Goal: Check status: Check status

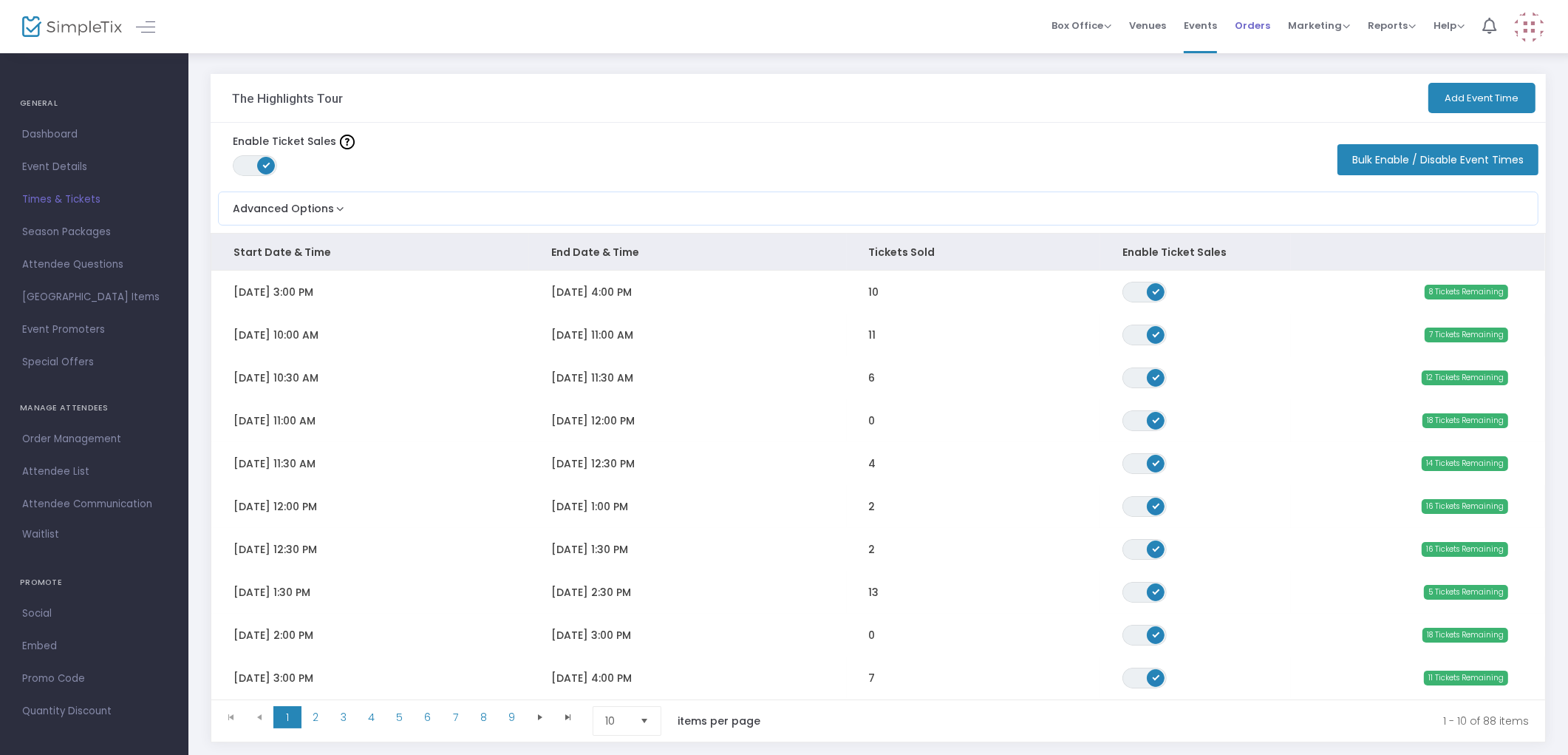
click at [1253, 28] on span "Orders" at bounding box center [1252, 25] width 35 height 38
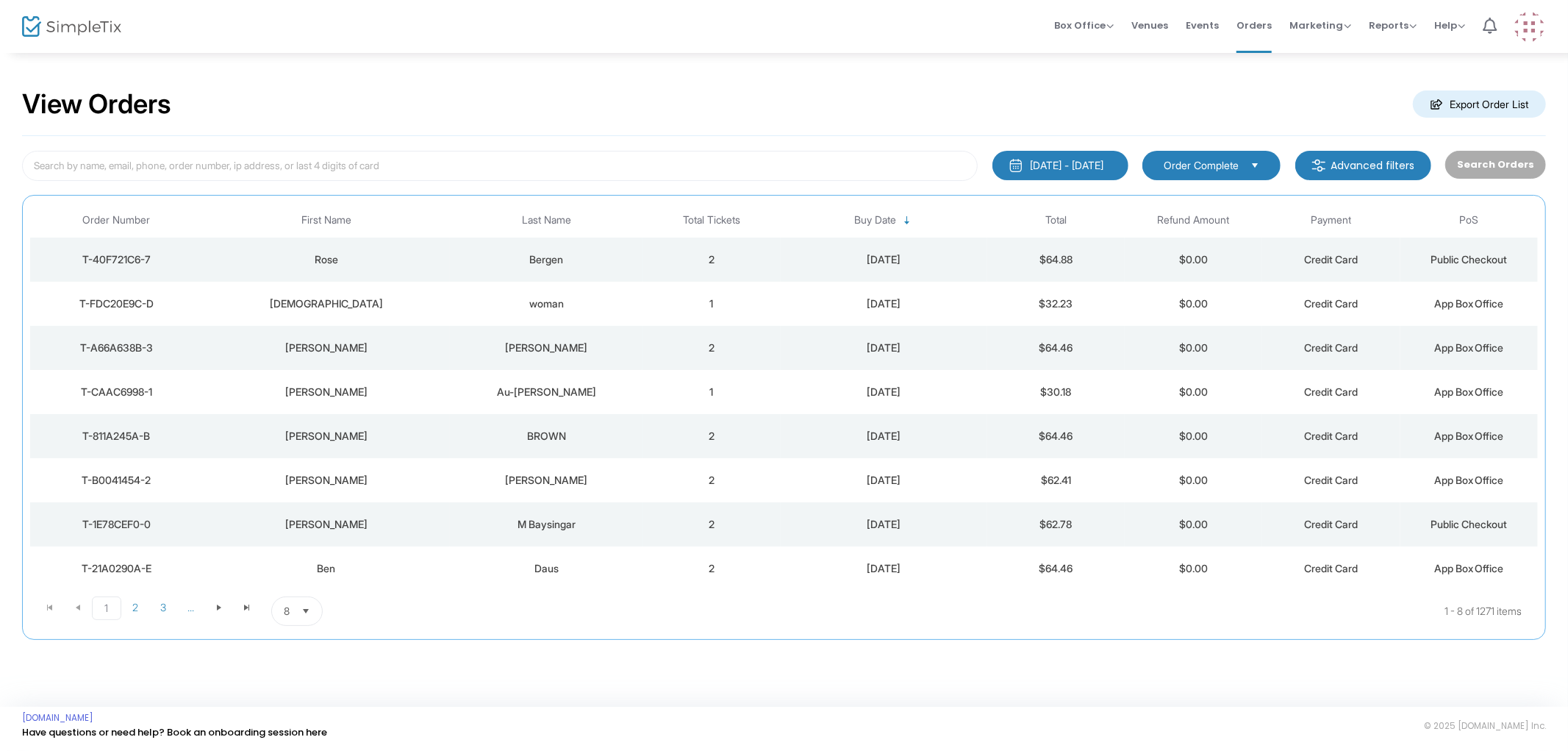
click at [1354, 166] on m-button "Advanced filters" at bounding box center [1363, 166] width 136 height 30
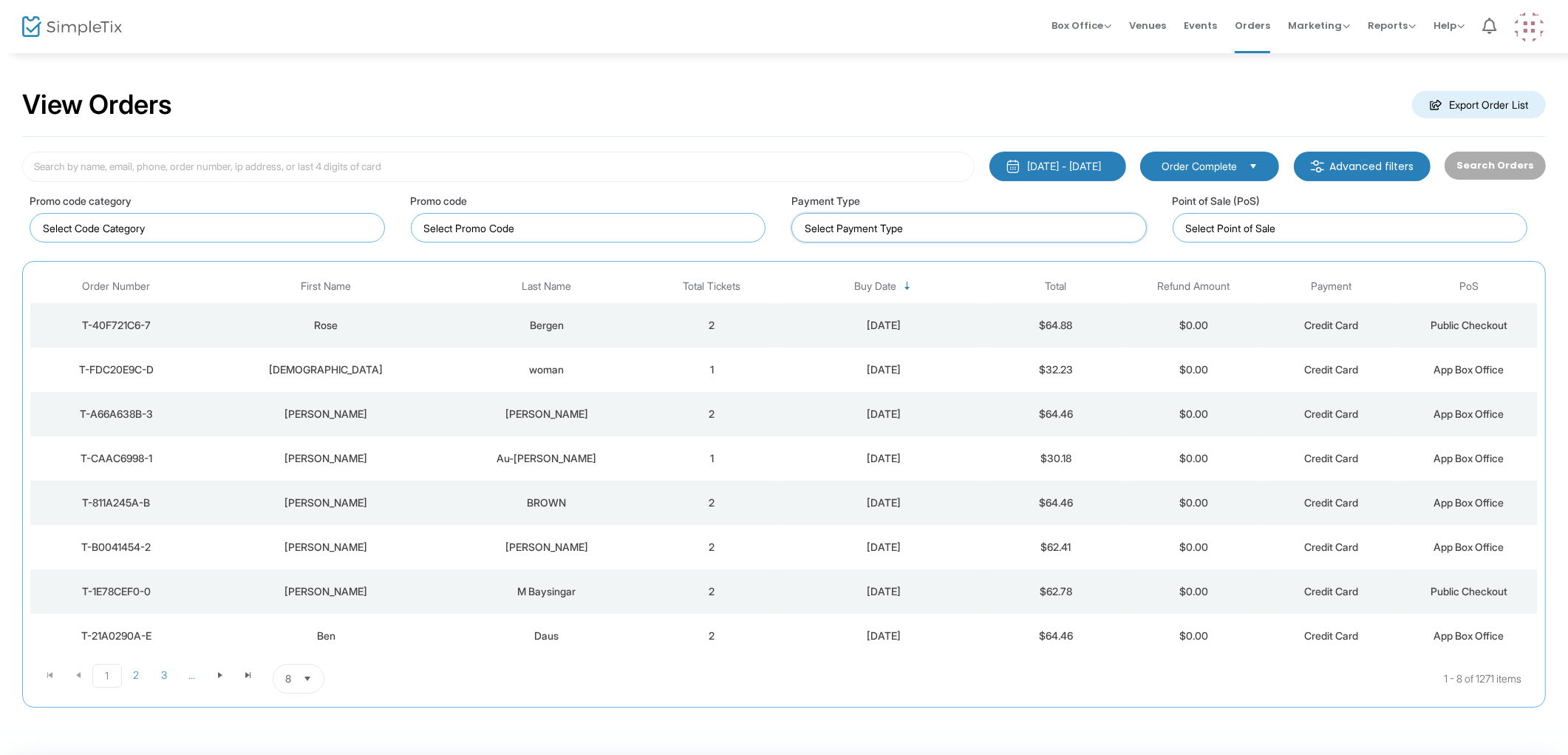
click at [858, 234] on input at bounding box center [972, 228] width 335 height 16
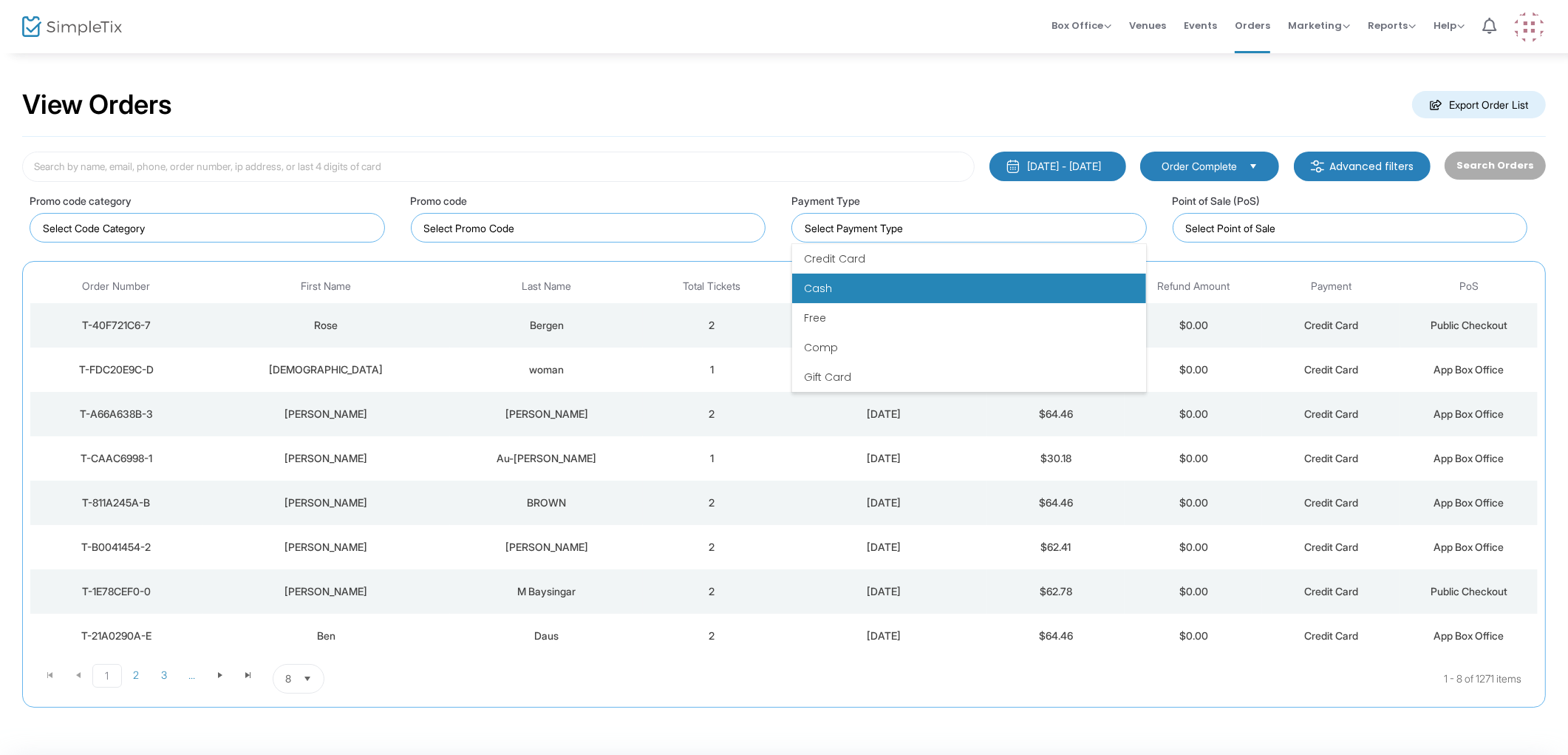
click at [854, 283] on li "Cash" at bounding box center [968, 288] width 354 height 30
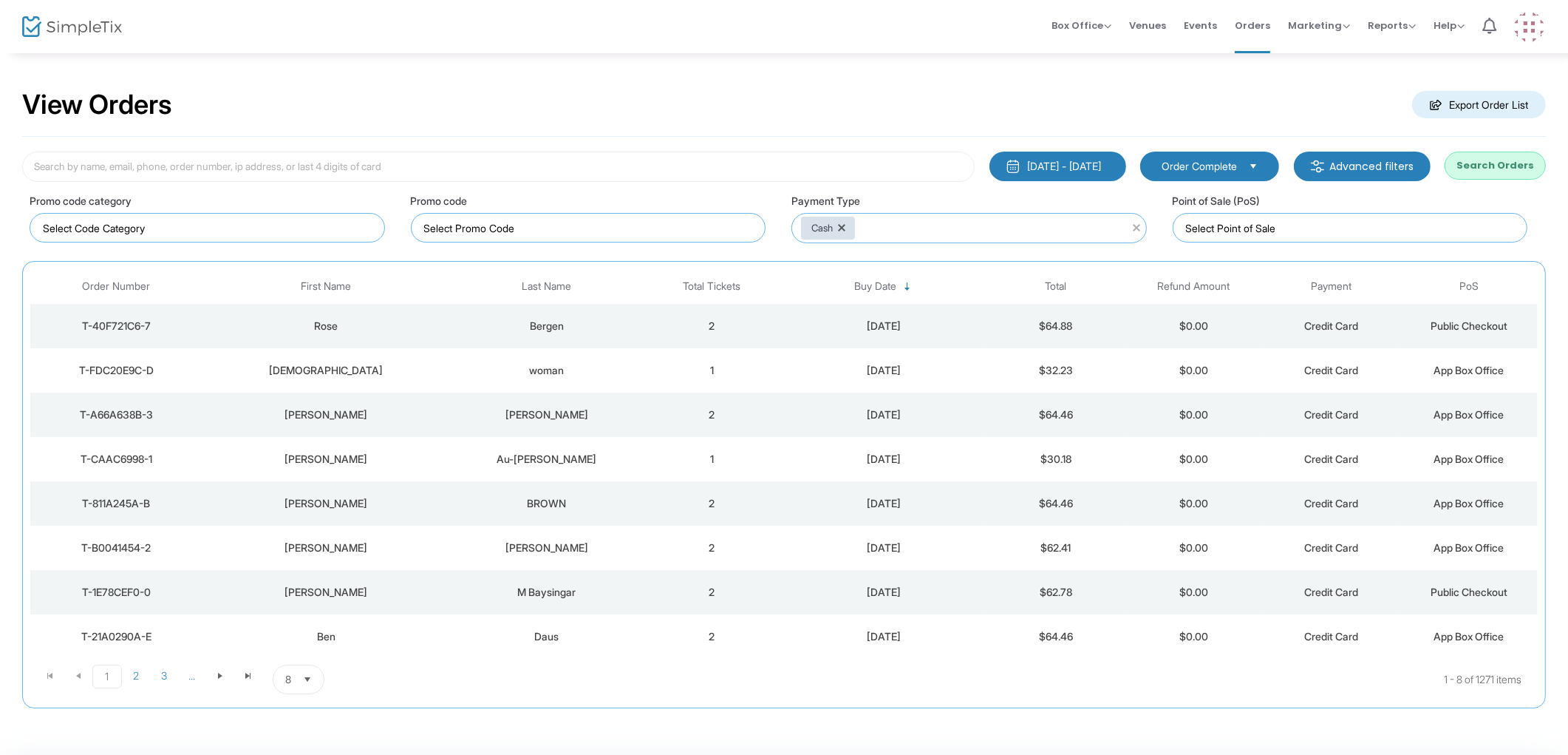
click at [364, 181] on div "[DATE] - [DATE] Last 30 Days [DATE] [DATE] This week This Month Last Month Past…" at bounding box center [784, 422] width 1523 height 572
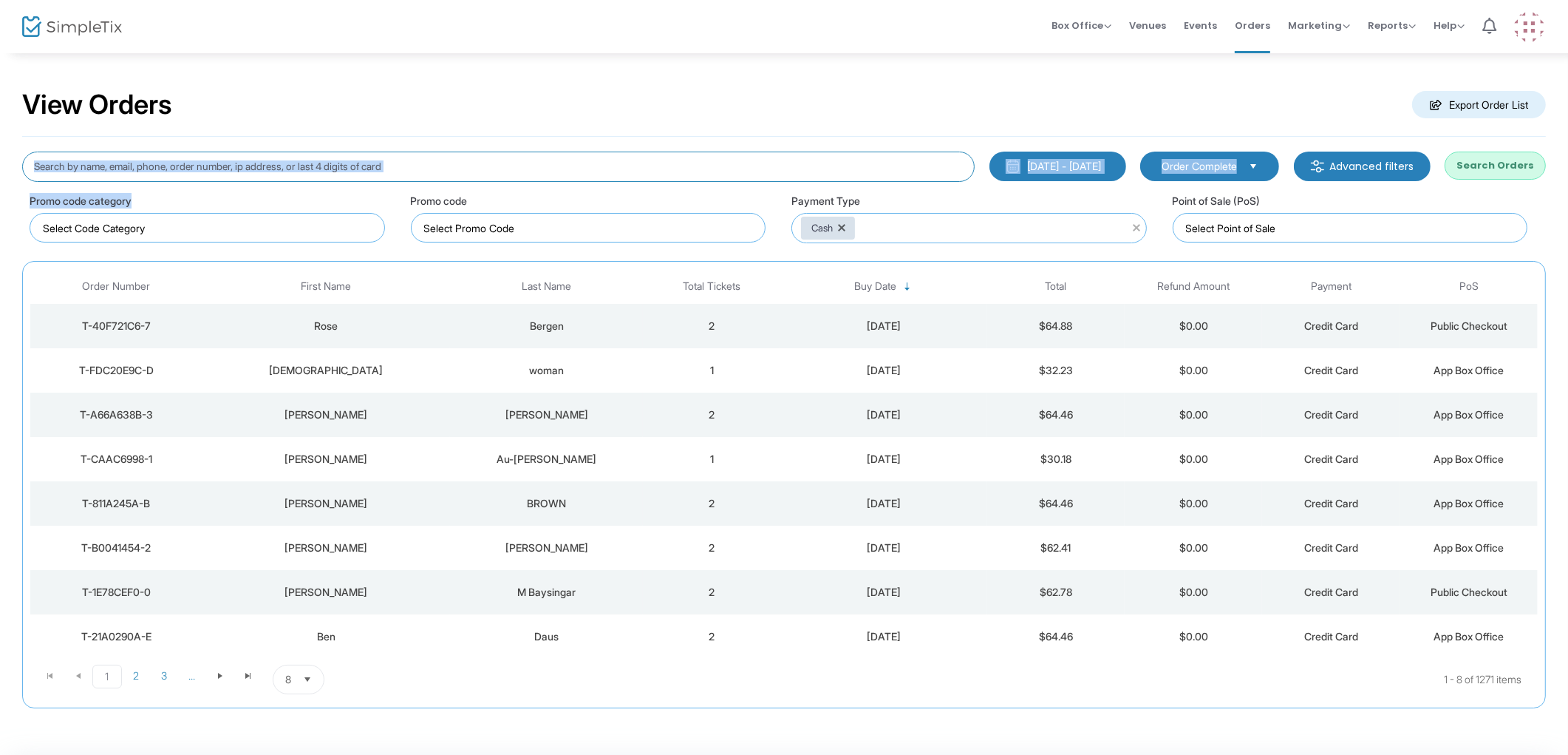
click at [366, 174] on input at bounding box center [498, 166] width 953 height 31
click at [269, 160] on input at bounding box center [498, 166] width 953 height 31
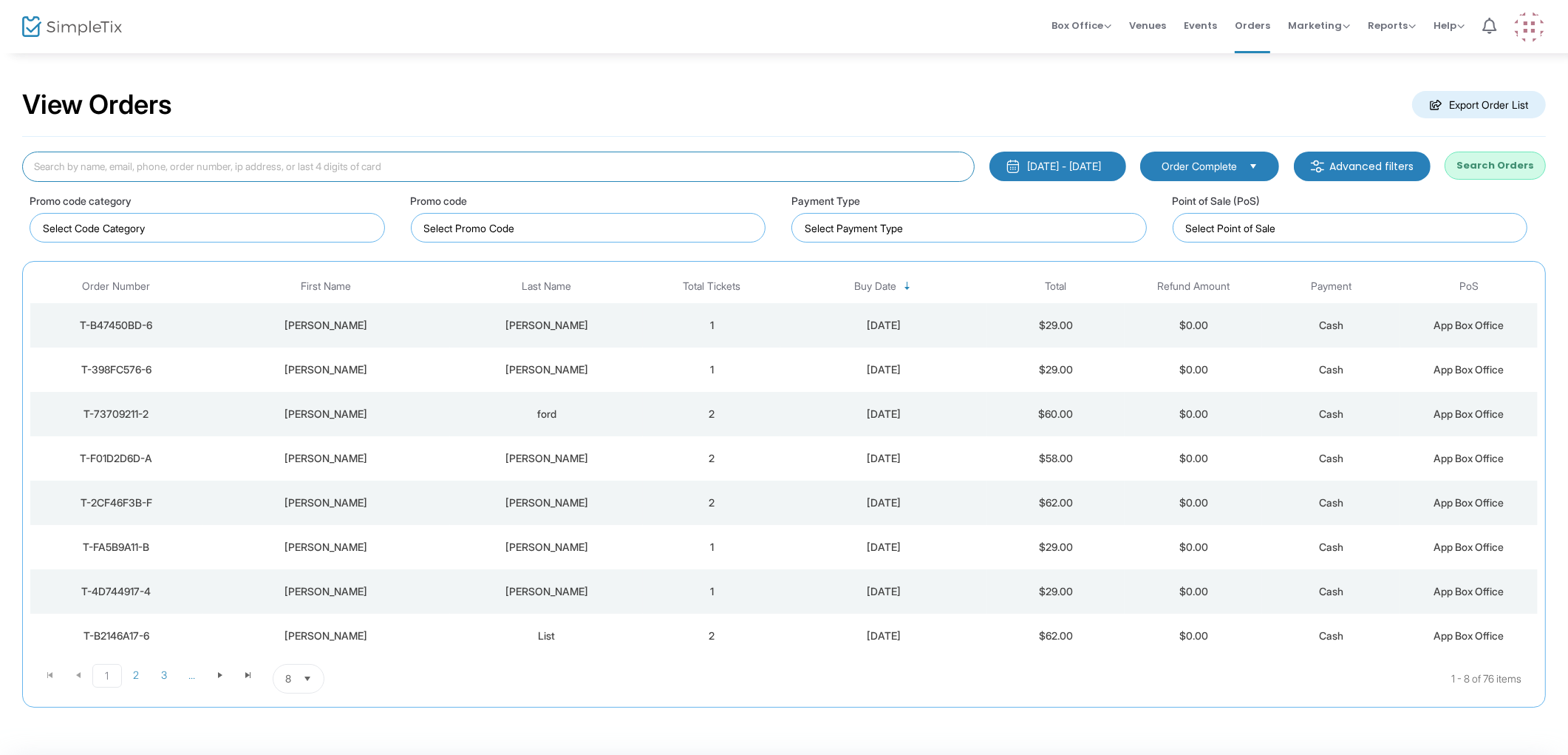
click at [602, 161] on input at bounding box center [498, 166] width 953 height 31
